Goal: Information Seeking & Learning: Learn about a topic

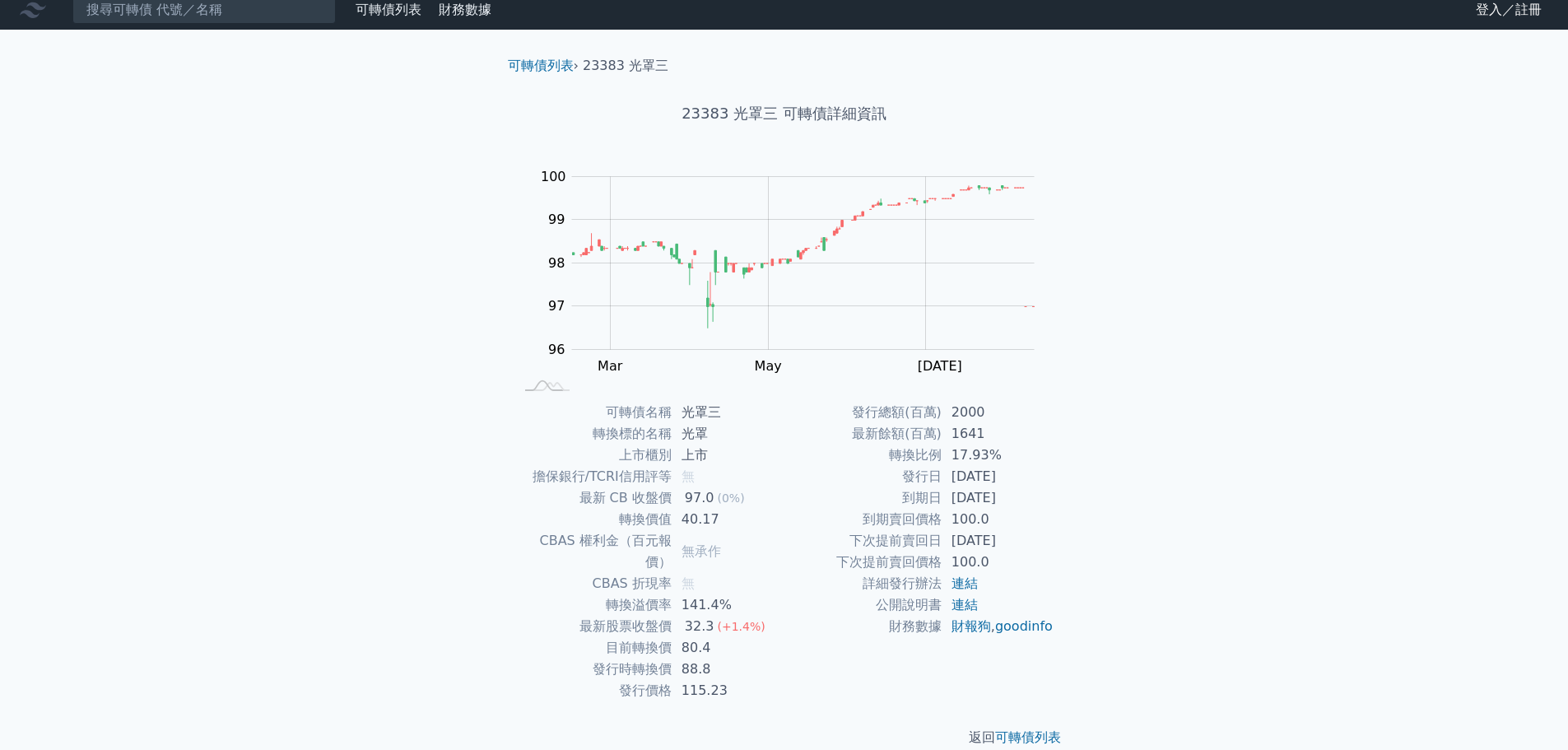
scroll to position [12, 0]
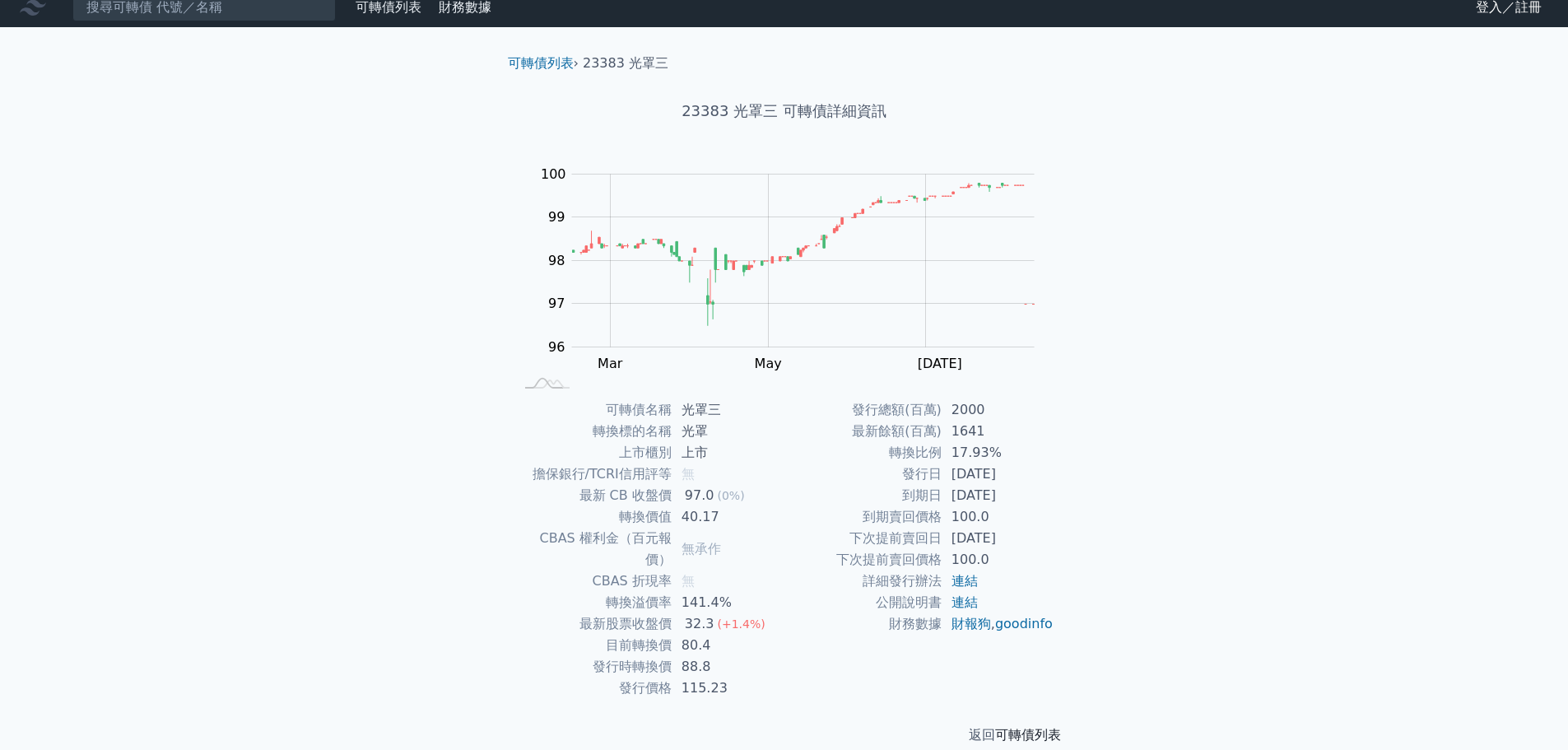
click at [1009, 727] on link "可轉債列表" at bounding box center [1028, 735] width 66 height 15
click at [1034, 727] on link "可轉債列表" at bounding box center [1028, 735] width 66 height 15
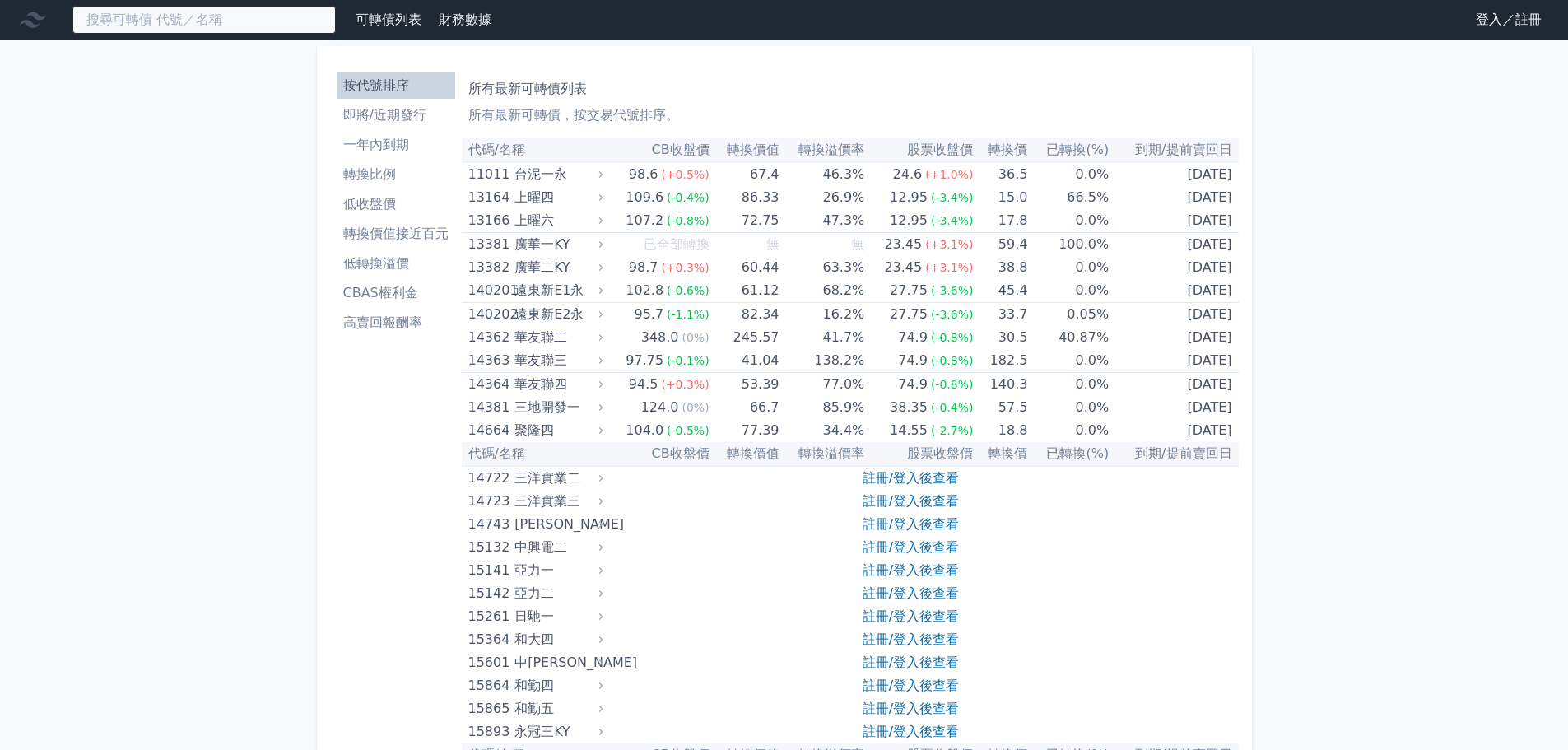
click at [123, 11] on input at bounding box center [204, 19] width 263 height 28
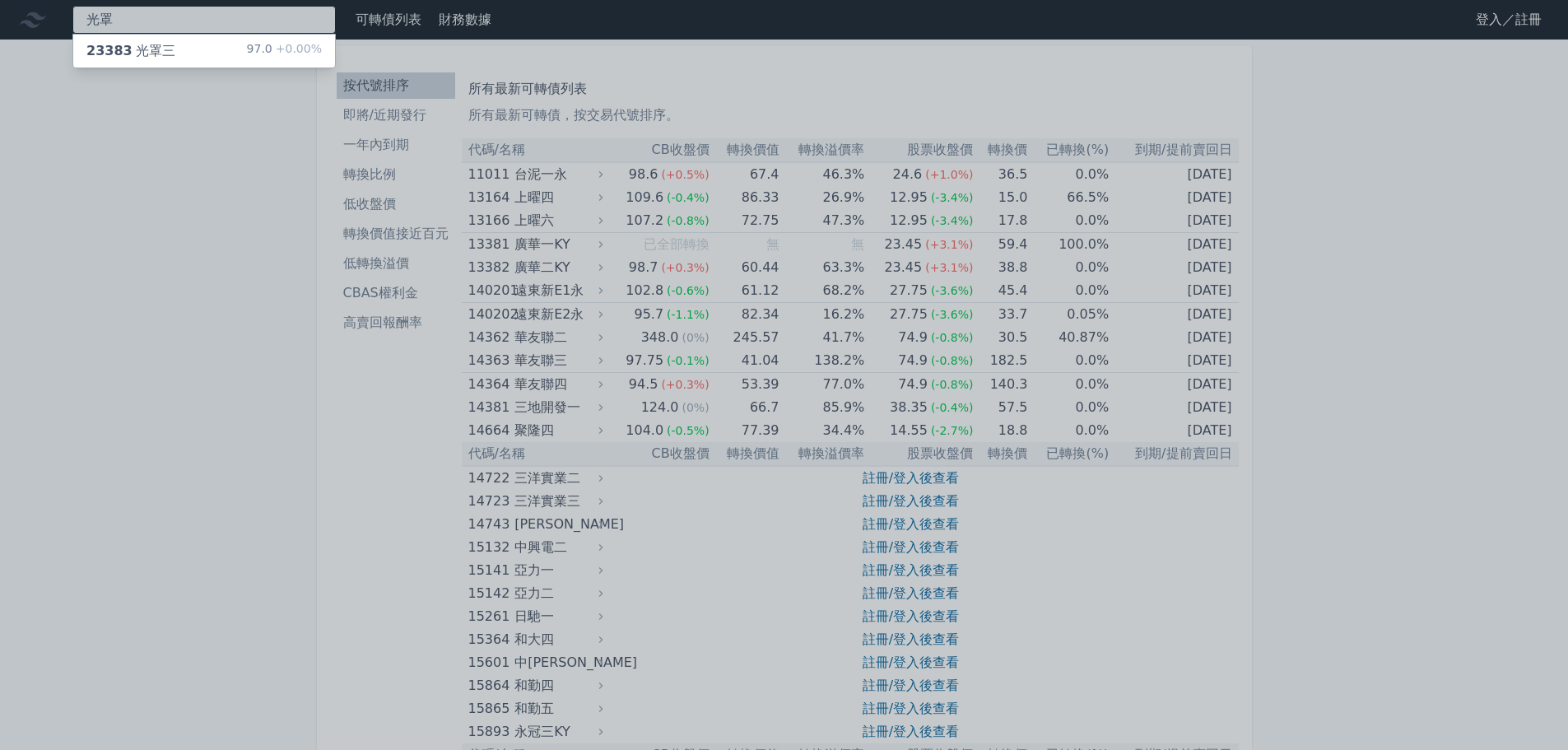
type input "光罩"
click at [126, 47] on div "23383 光罩三" at bounding box center [130, 51] width 89 height 20
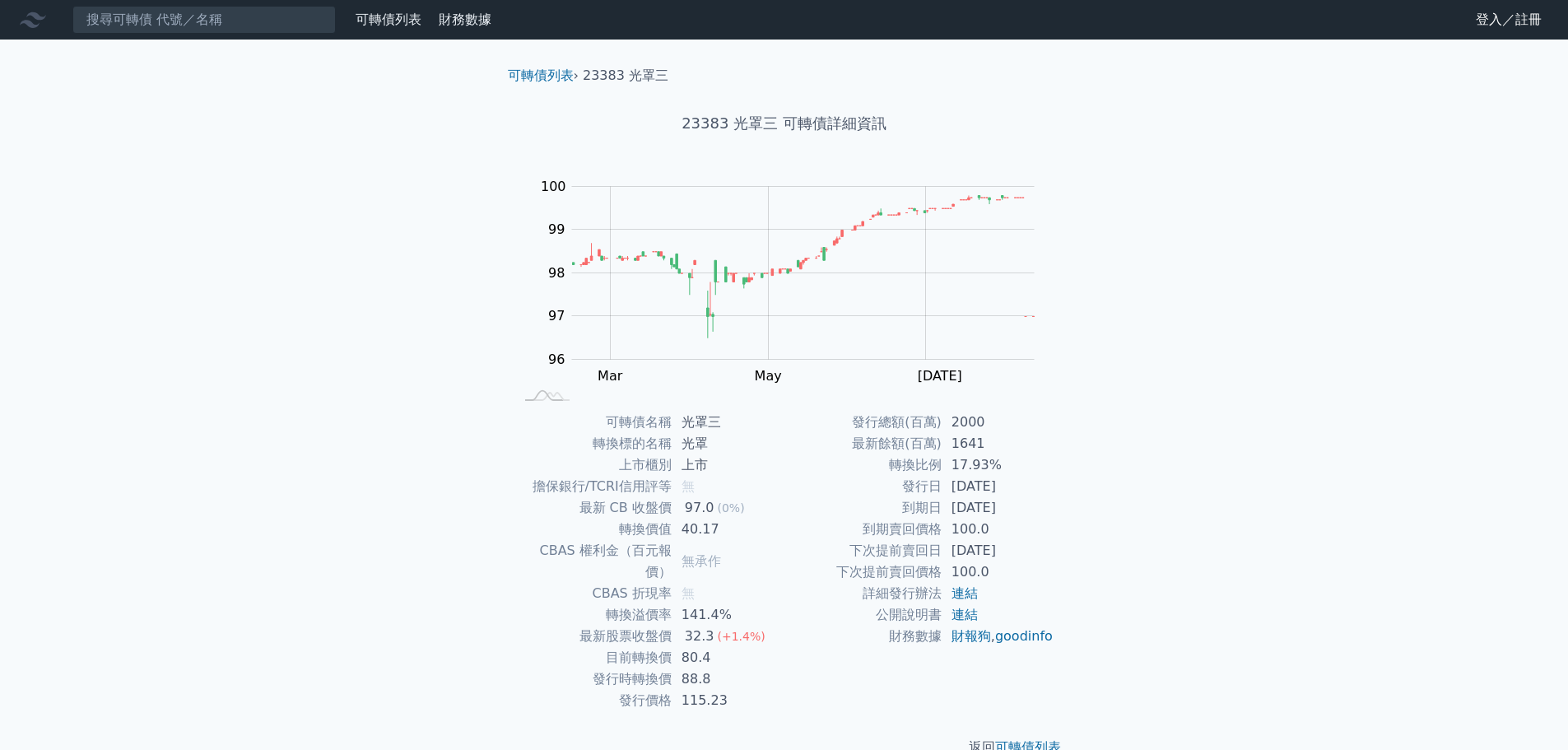
click at [1283, 323] on div "可轉債列表 財務數據 可轉債列表 財務數據 登入／註冊 登入／註冊 可轉債列表 › 23383 光罩三 23383 光罩三 可轉債詳細資訊 Zoom Out …" at bounding box center [784, 392] width 1568 height 784
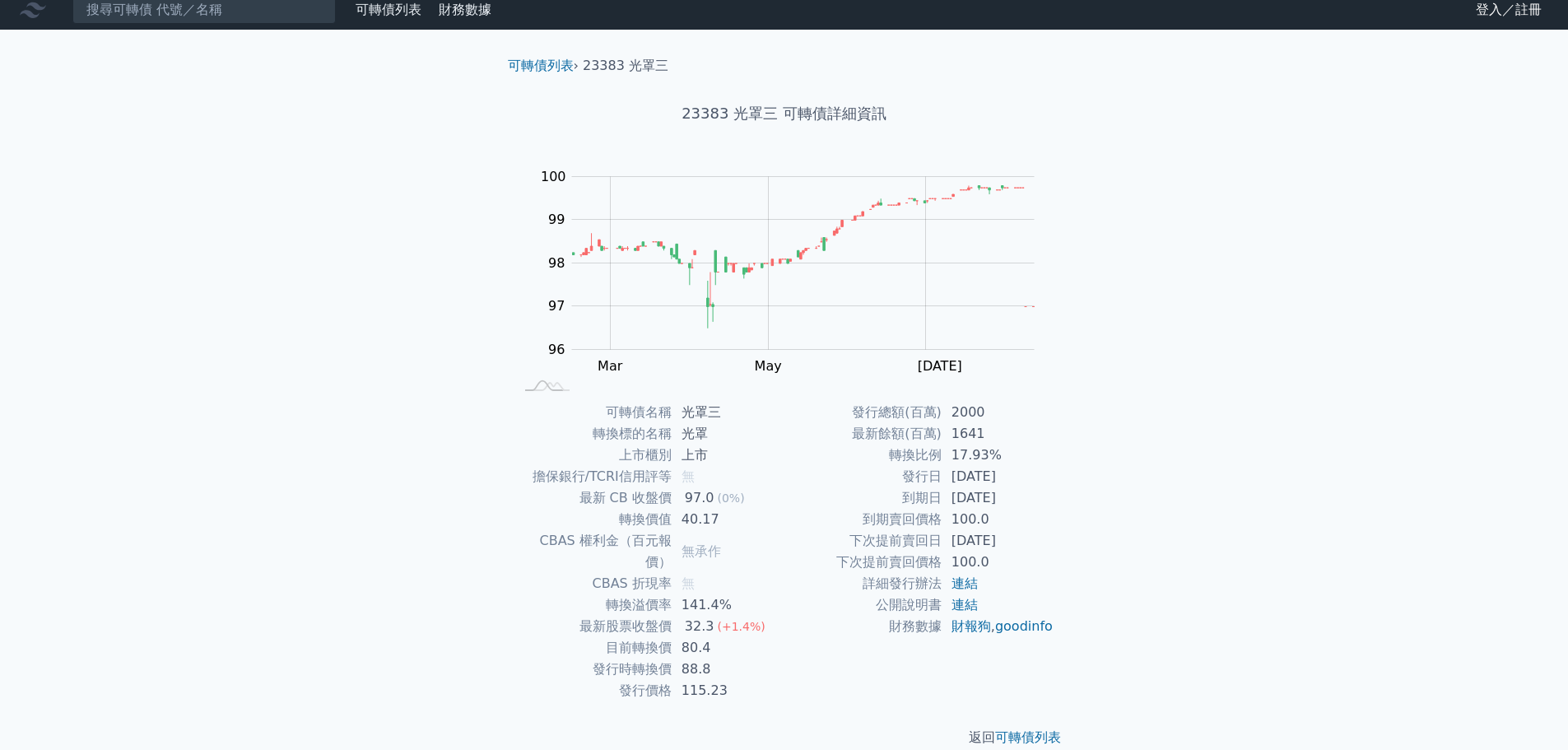
scroll to position [12, 0]
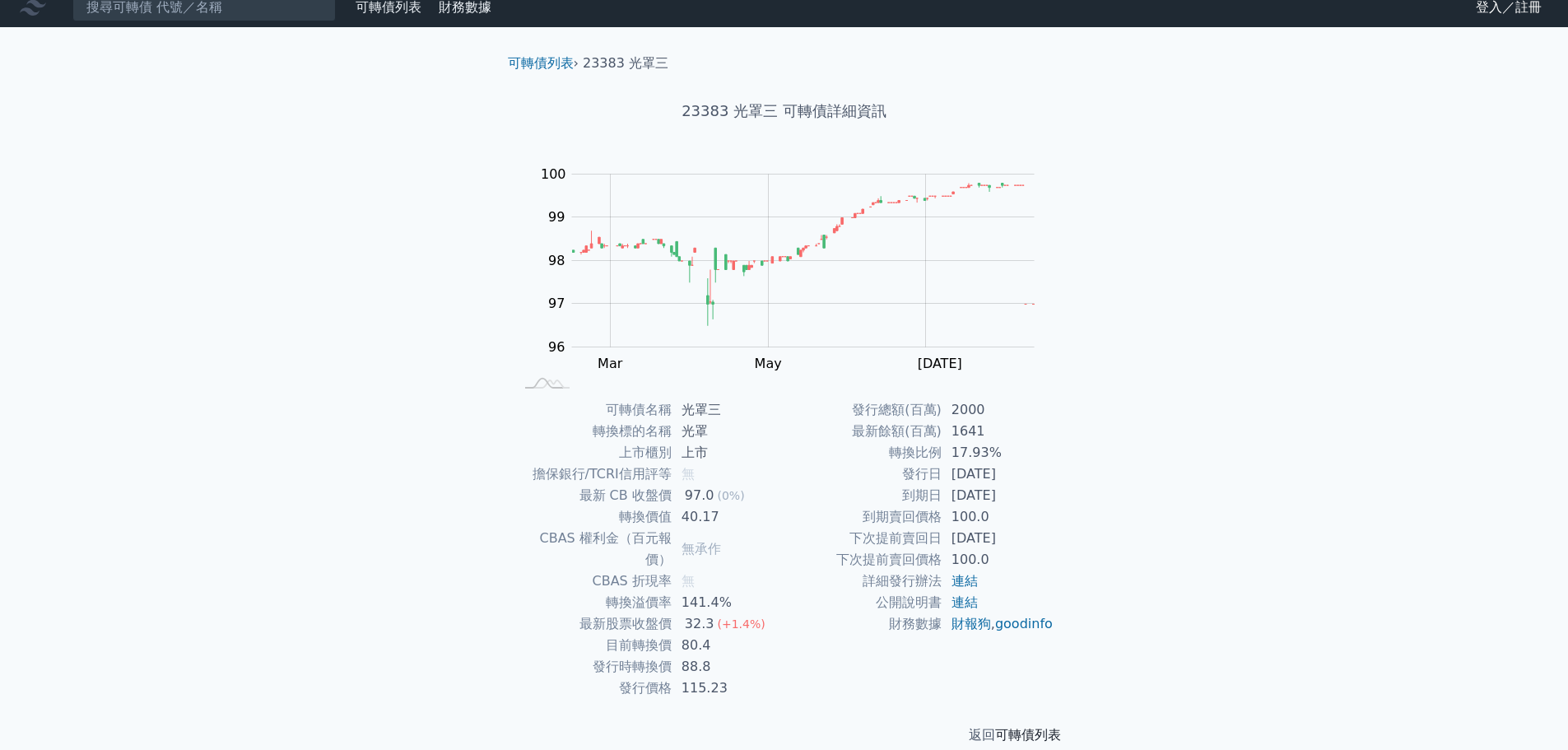
click at [1041, 727] on link "可轉債列表" at bounding box center [1028, 735] width 66 height 15
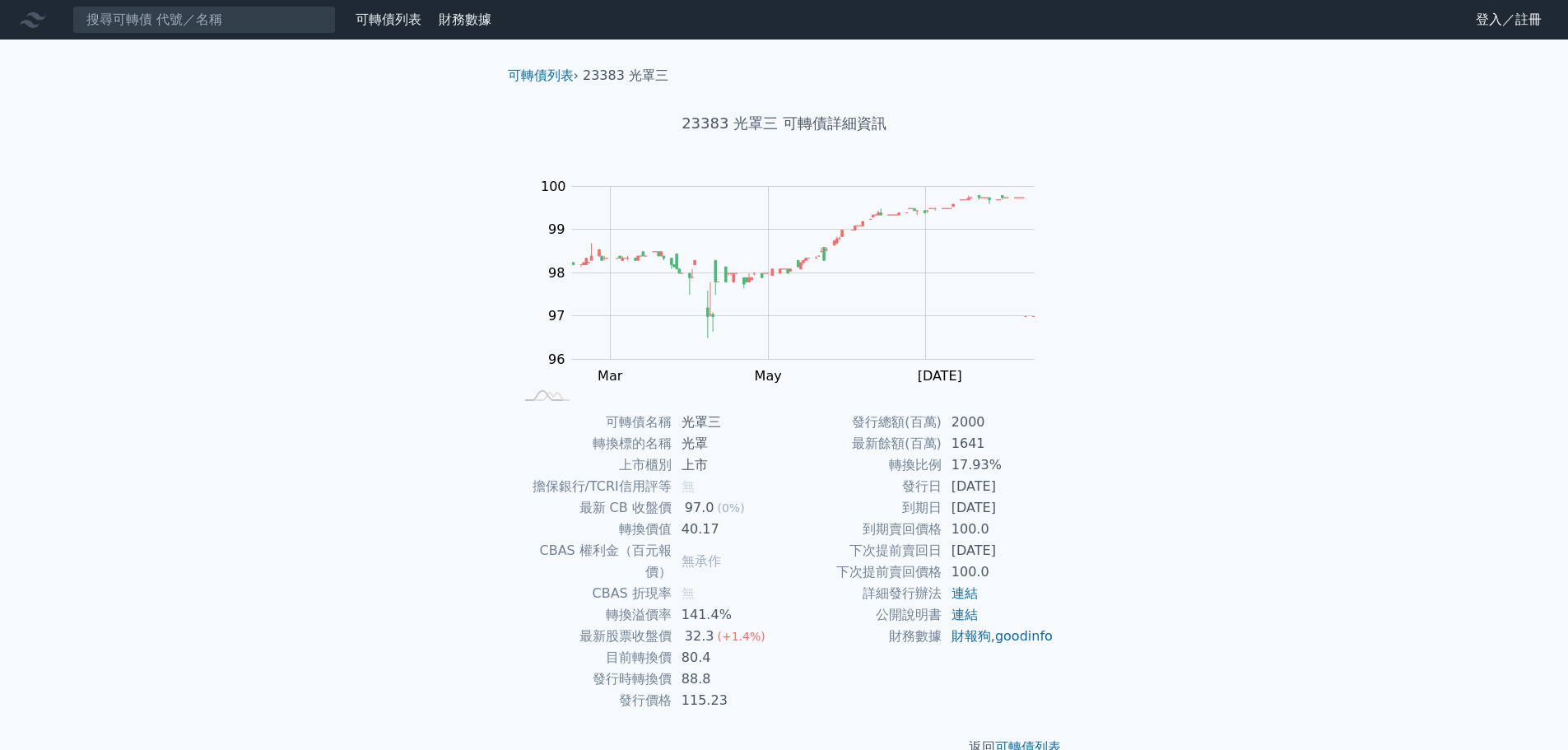
scroll to position [12, 0]
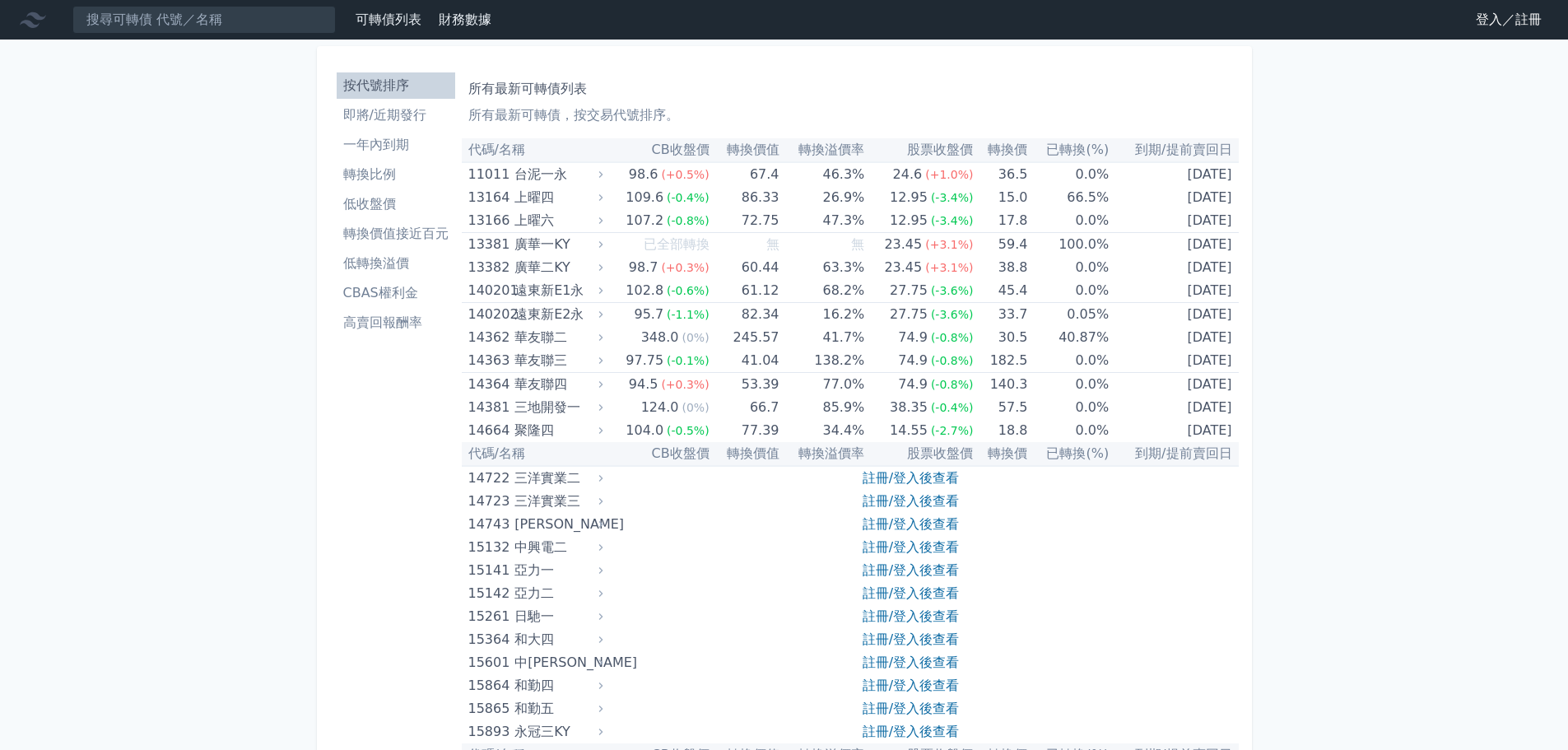
scroll to position [12, 0]
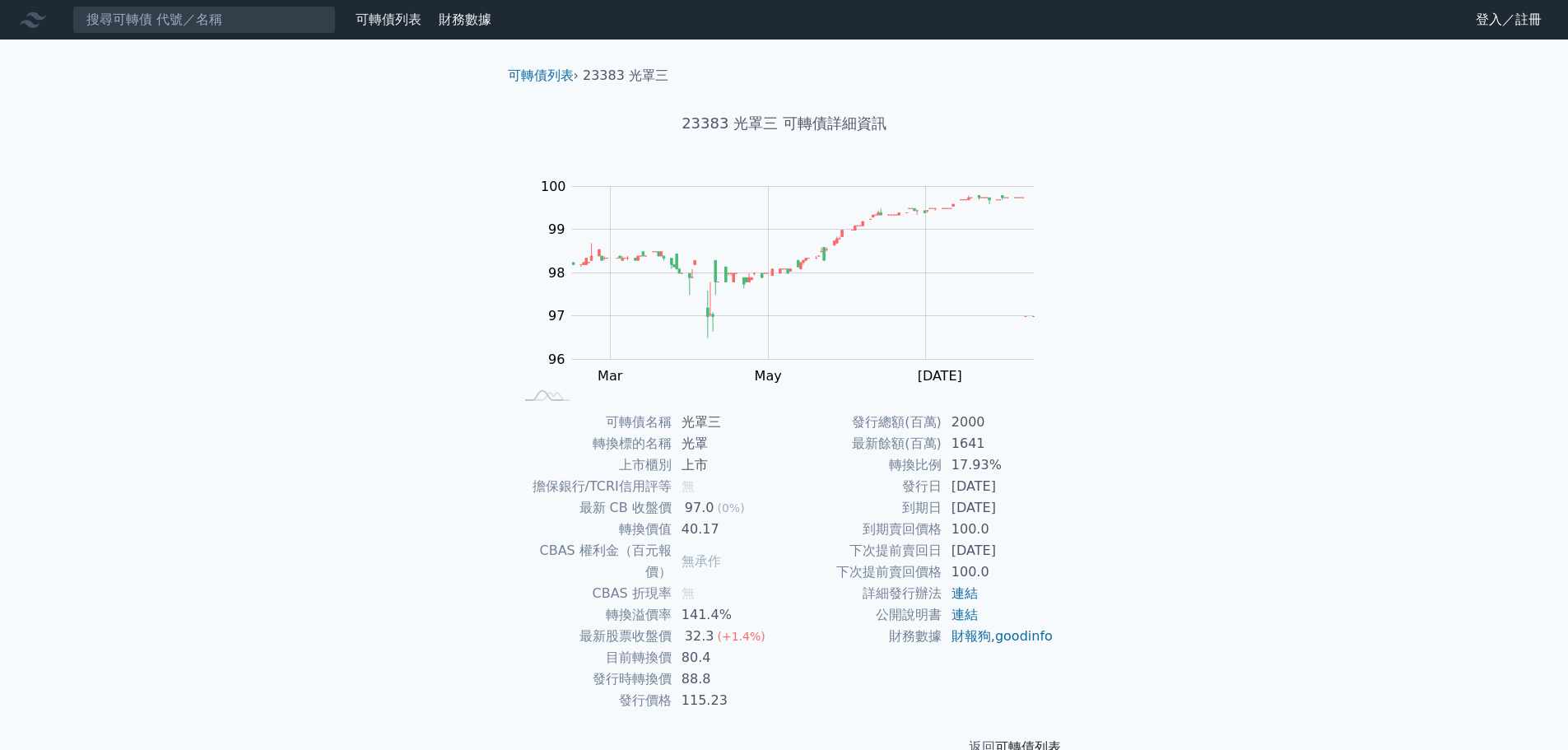
click at [1026, 739] on link "可轉債列表" at bounding box center [1028, 747] width 66 height 15
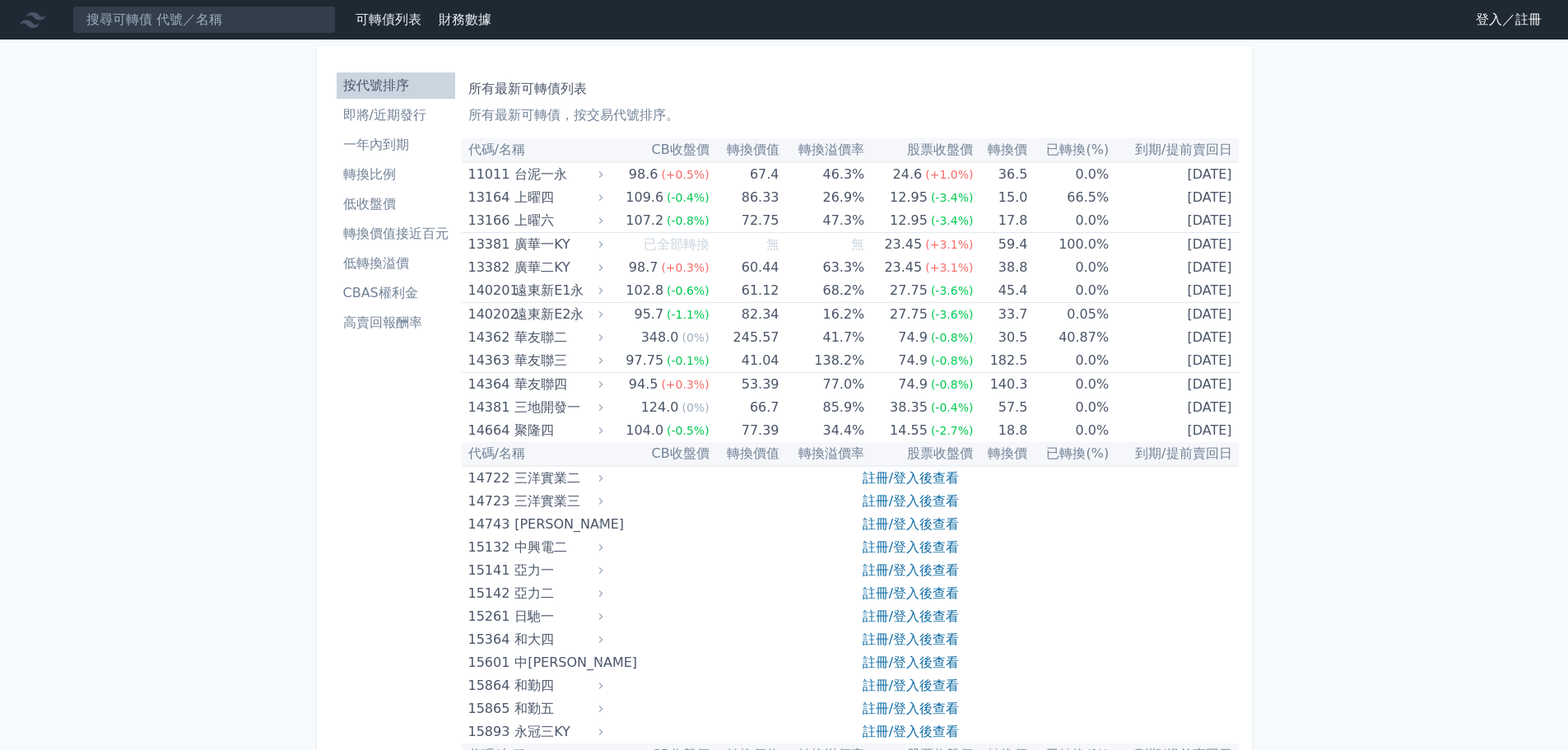
click at [391, 85] on li "按代號排序" at bounding box center [397, 85] width 119 height 20
click at [385, 171] on li "轉換比例" at bounding box center [397, 174] width 119 height 20
